Goal: Information Seeking & Learning: Learn about a topic

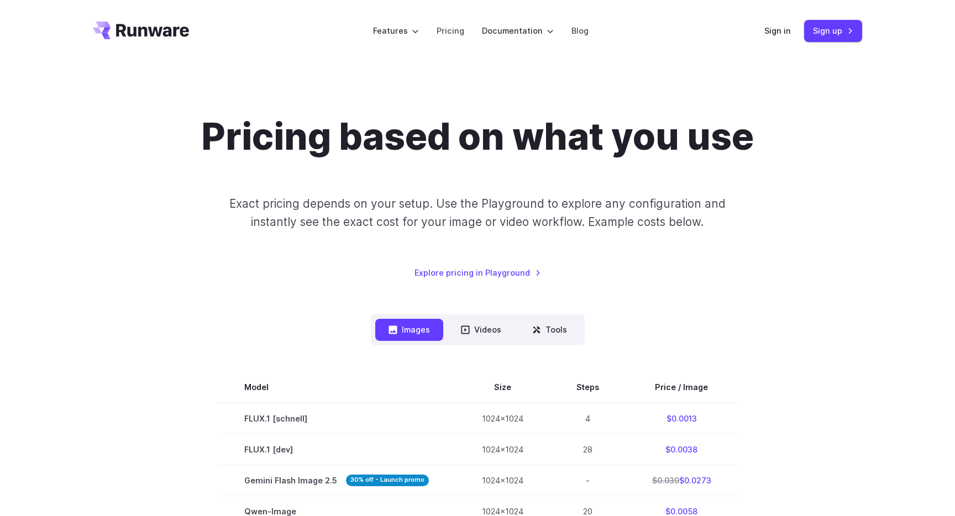
click at [157, 25] on icon "Go to /" at bounding box center [141, 31] width 96 height 18
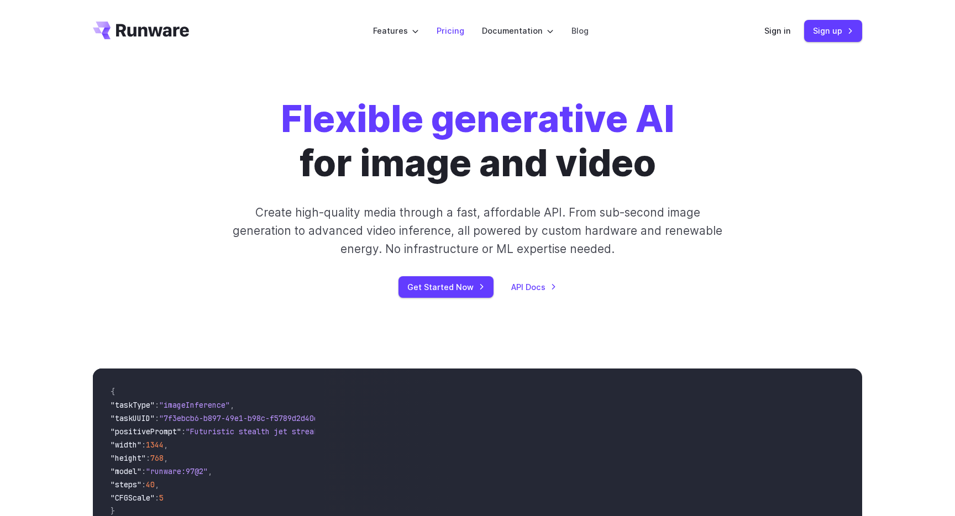
click at [449, 32] on link "Pricing" at bounding box center [450, 30] width 28 height 13
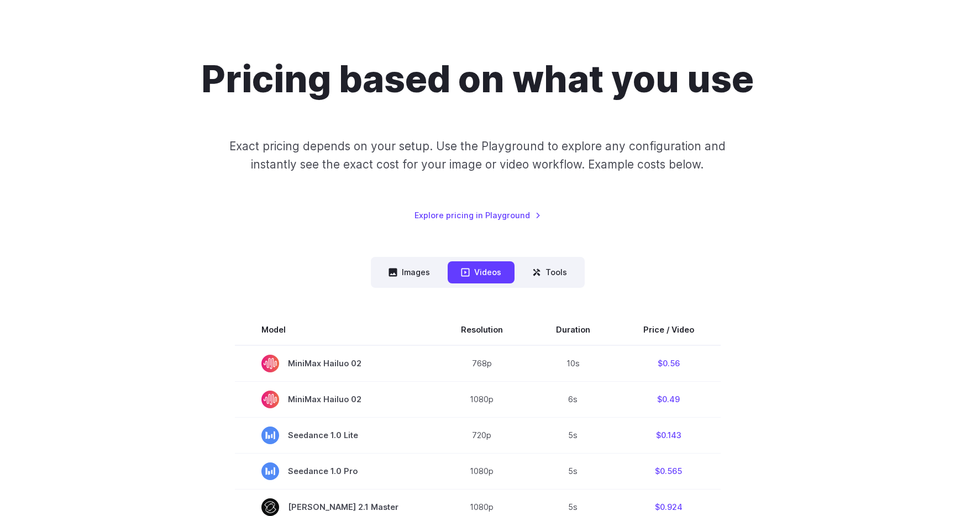
scroll to position [72, 0]
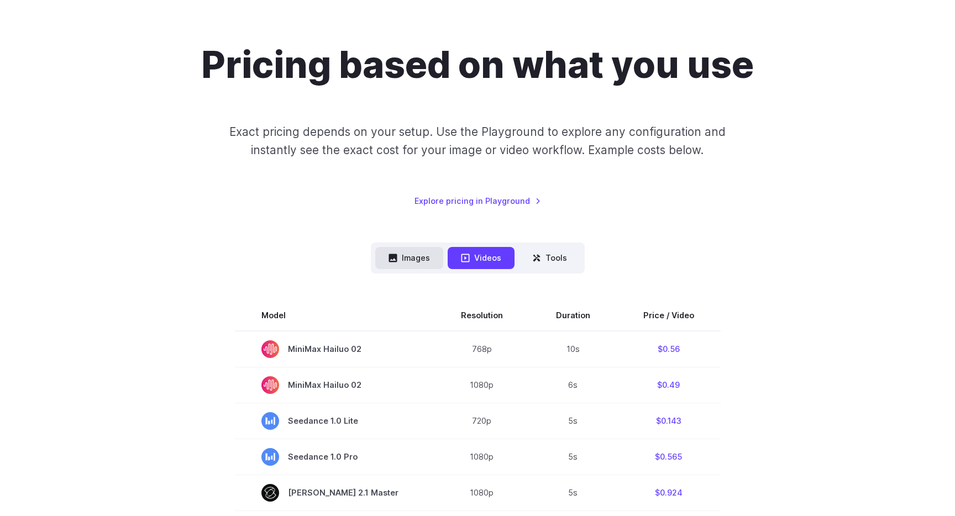
click at [414, 257] on button "Images" at bounding box center [409, 258] width 68 height 22
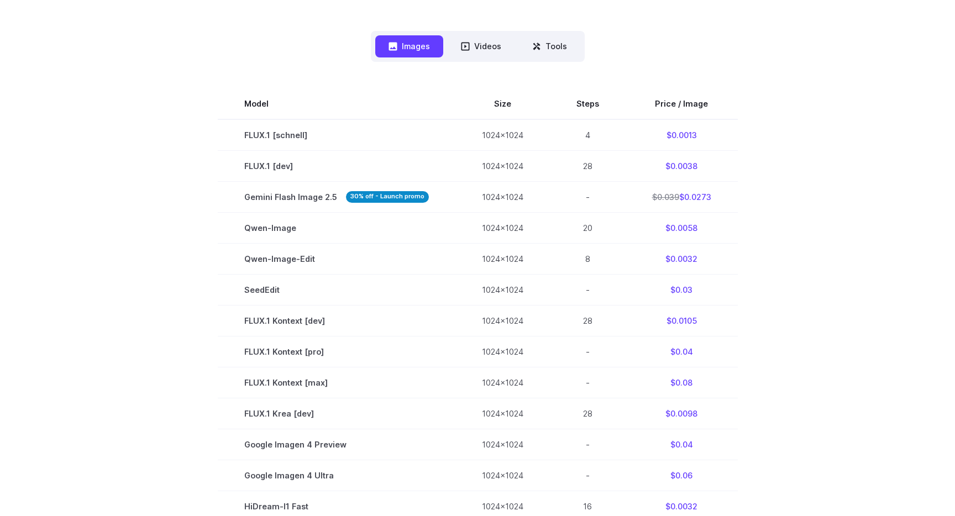
scroll to position [285, 0]
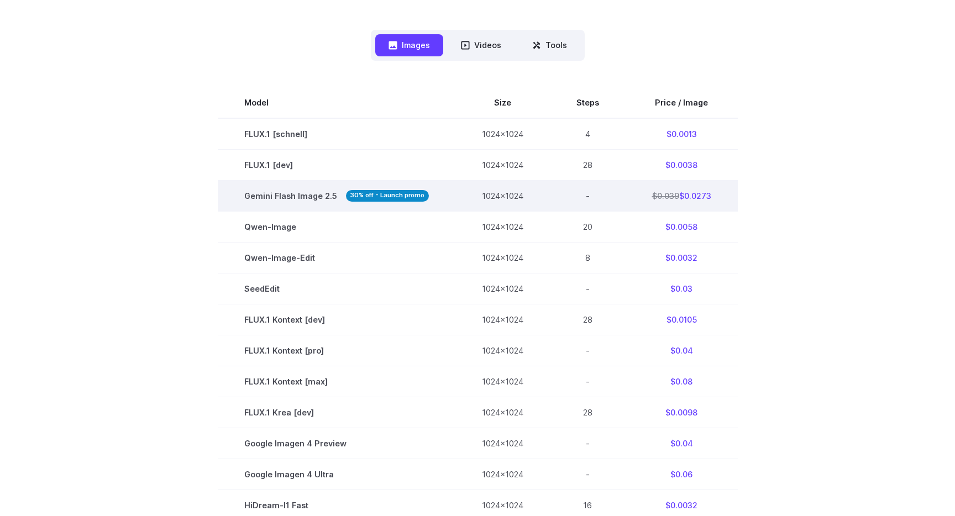
click at [378, 196] on strong "30% off - Launch promo" at bounding box center [387, 196] width 83 height 12
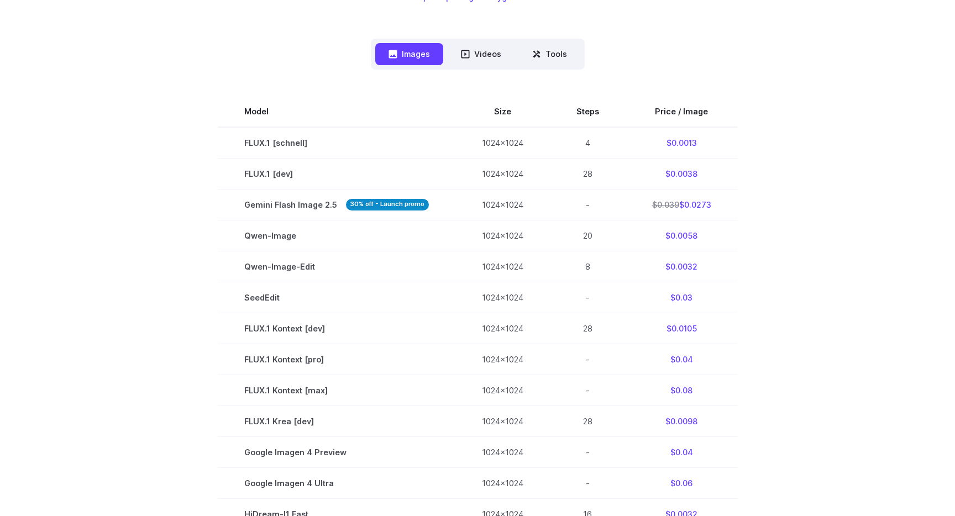
scroll to position [94, 0]
